Goal: Information Seeking & Learning: Find specific fact

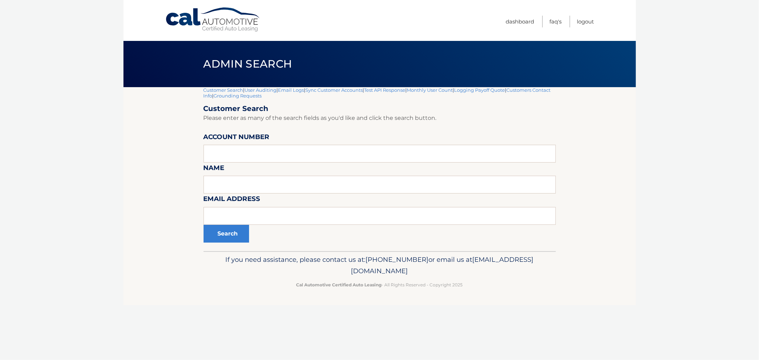
click at [301, 230] on div "Search" at bounding box center [380, 234] width 352 height 18
click at [298, 216] on input "text" at bounding box center [380, 216] width 352 height 18
paste input "<jlivewell@gmail.com"
type input "[EMAIL_ADDRESS][DOMAIN_NAME]"
click at [204, 225] on button "Search" at bounding box center [227, 234] width 46 height 18
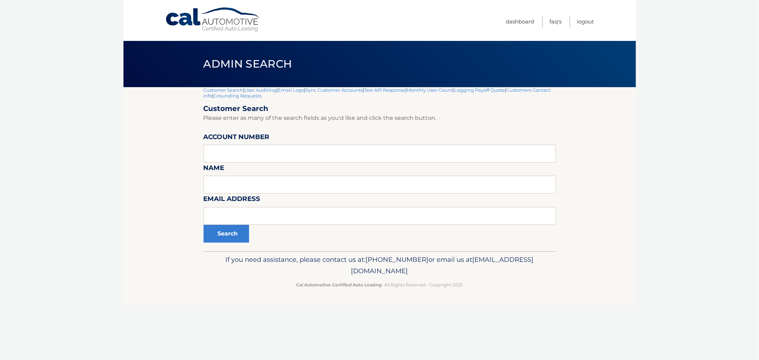
drag, startPoint x: 200, startPoint y: 214, endPoint x: 247, endPoint y: 218, distance: 47.1
click at [205, 214] on section "Customer Search | User Auditing | Email Logs | Sync Customer Accounts | Test AP…" at bounding box center [380, 169] width 513 height 164
click at [257, 218] on input "text" at bounding box center [380, 216] width 352 height 18
paste input "<[EMAIL_ADDRESS][DOMAIN_NAME]"
type input "[EMAIL_ADDRESS][DOMAIN_NAME]"
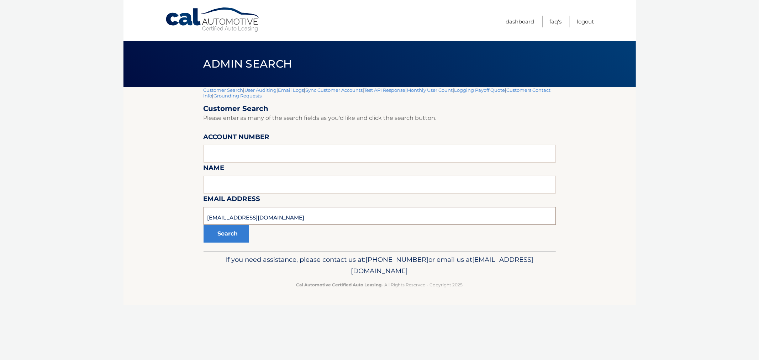
click at [204, 225] on button "Search" at bounding box center [227, 234] width 46 height 18
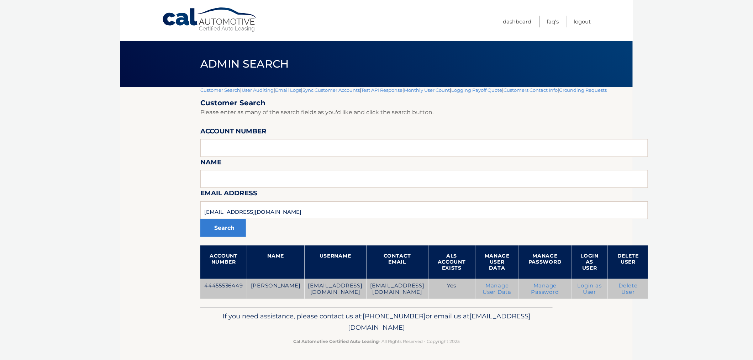
click at [230, 285] on td "44455536449" at bounding box center [223, 289] width 47 height 20
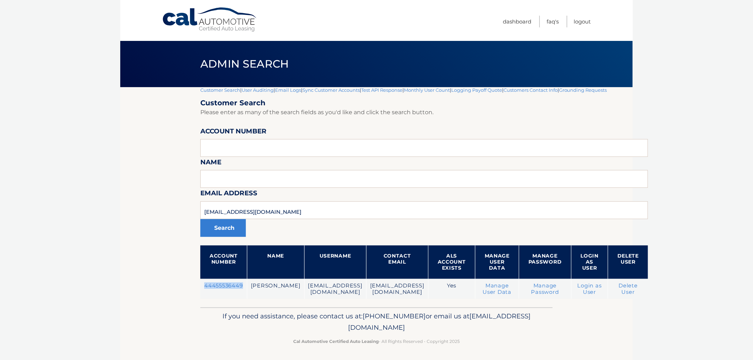
copy td "44455536449"
click at [229, 90] on link "Customer Search" at bounding box center [220, 90] width 40 height 6
